Goal: Information Seeking & Learning: Learn about a topic

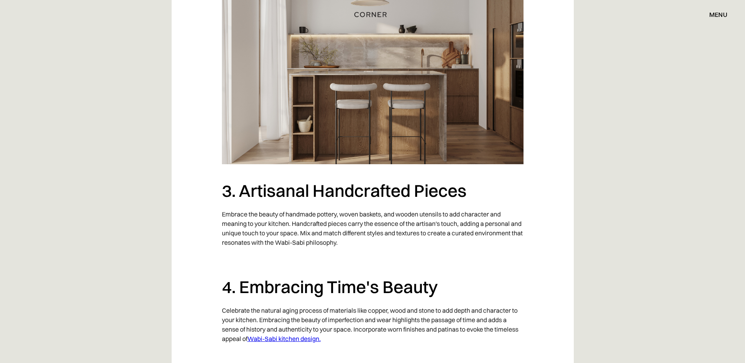
scroll to position [1060, 0]
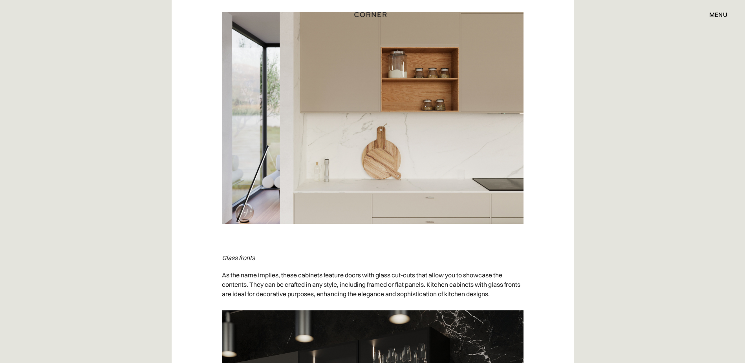
scroll to position [2474, 0]
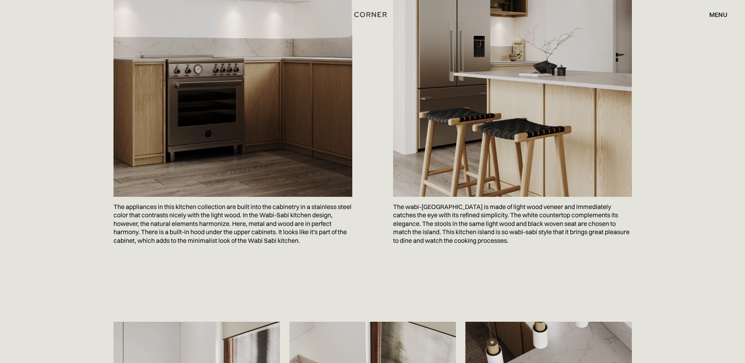
scroll to position [1139, 0]
